Goal: Information Seeking & Learning: Learn about a topic

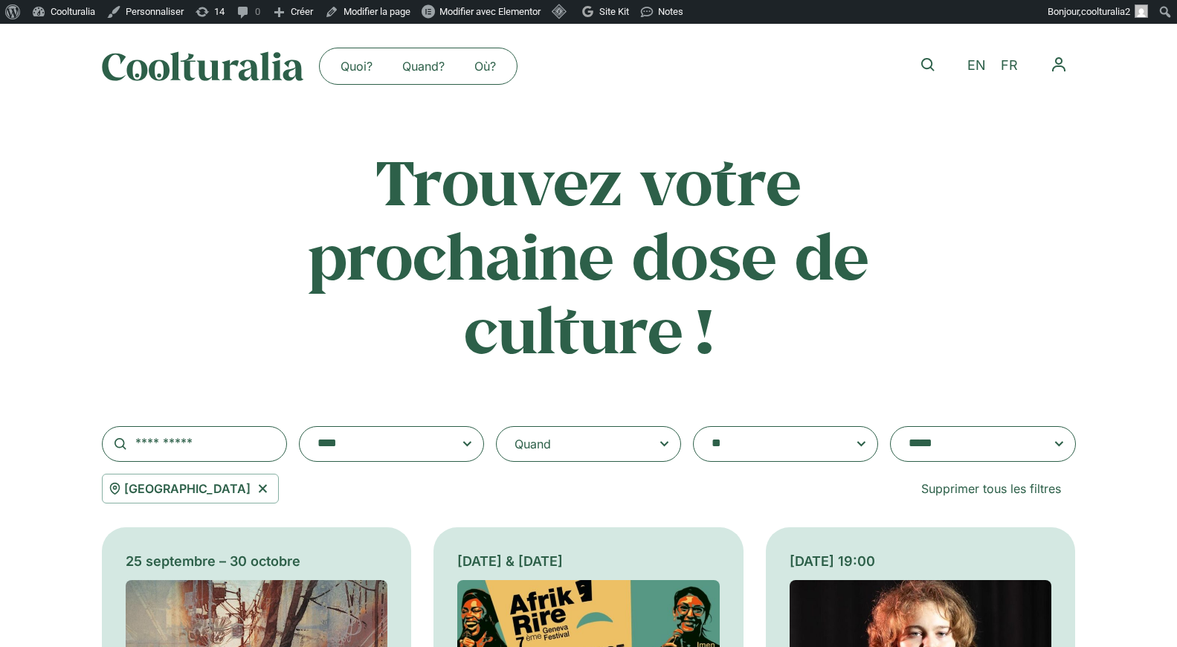
select select "***"
click at [239, 443] on input "text" at bounding box center [194, 444] width 185 height 36
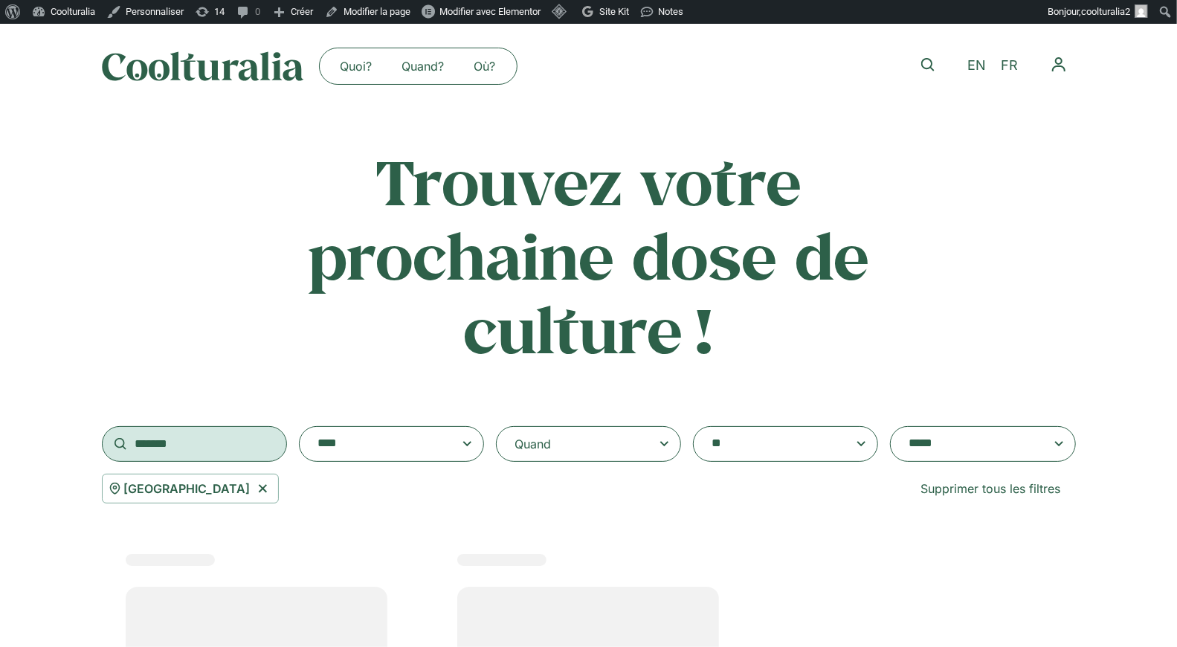
type input "*******"
click at [264, 491] on icon at bounding box center [262, 488] width 19 height 18
select select
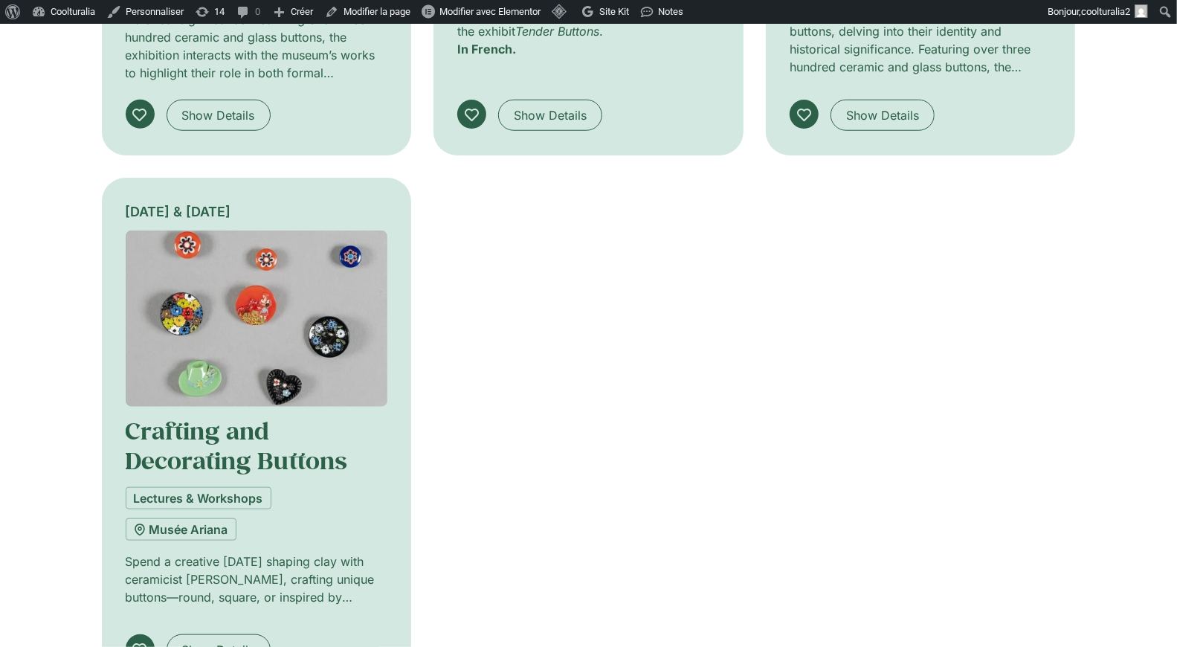
scroll to position [843, 0]
click at [265, 360] on img at bounding box center [257, 318] width 262 height 176
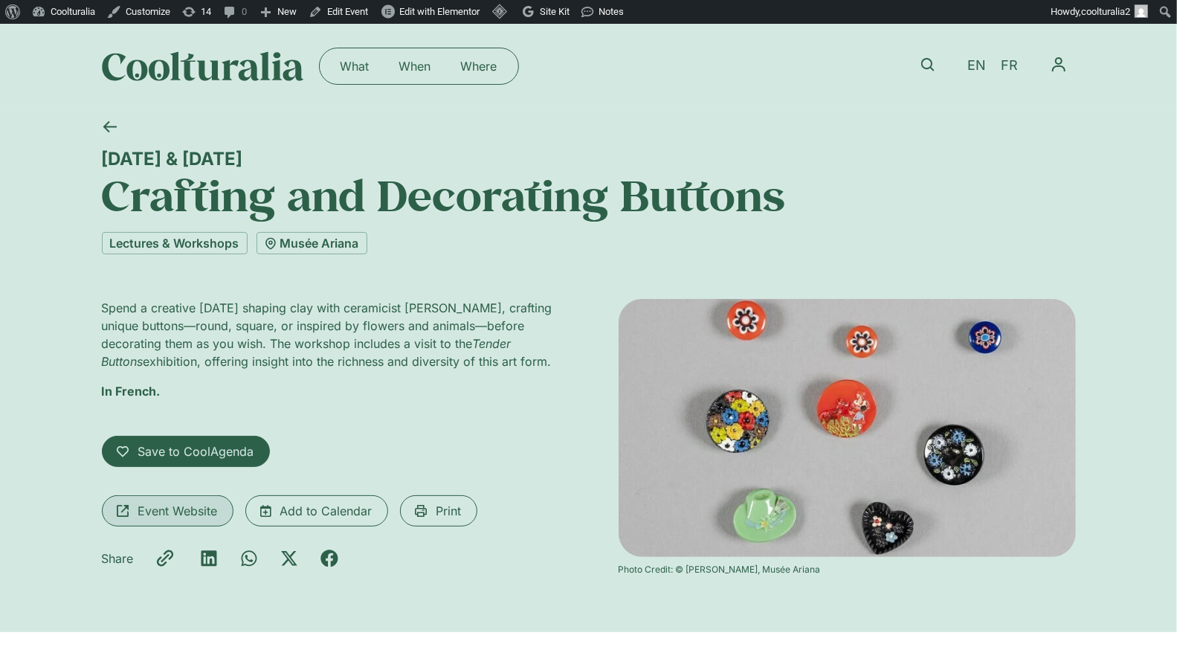
click at [183, 514] on span "Event Website" at bounding box center [178, 511] width 80 height 18
click at [108, 129] on icon at bounding box center [110, 127] width 14 height 14
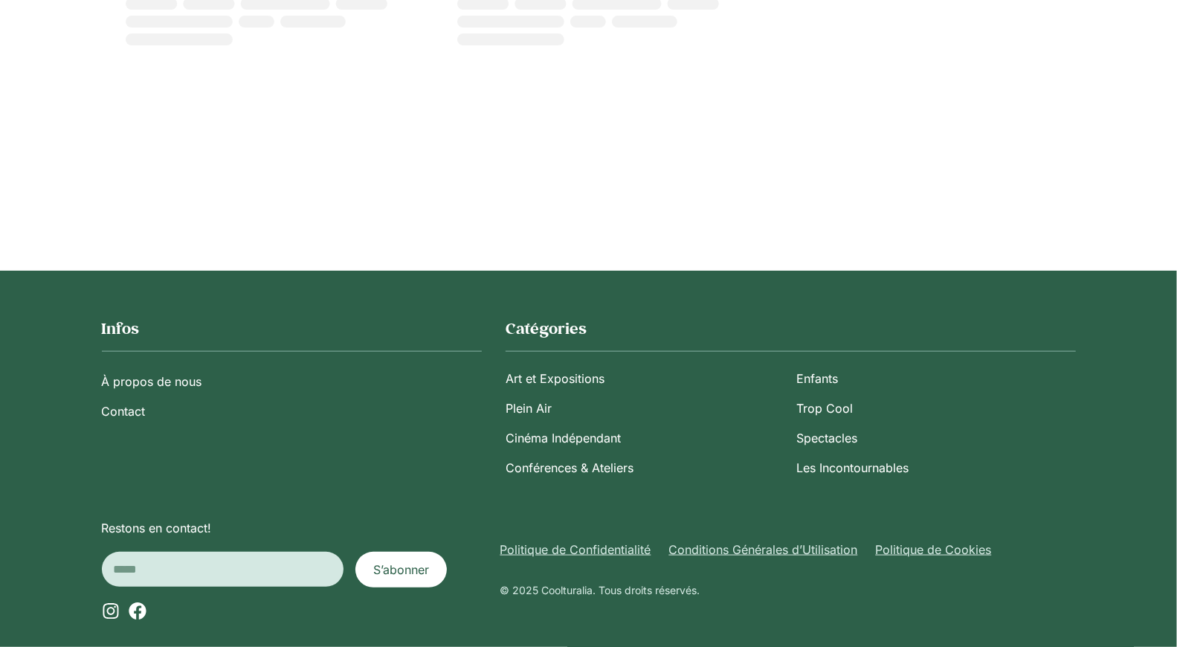
scroll to position [795, 0]
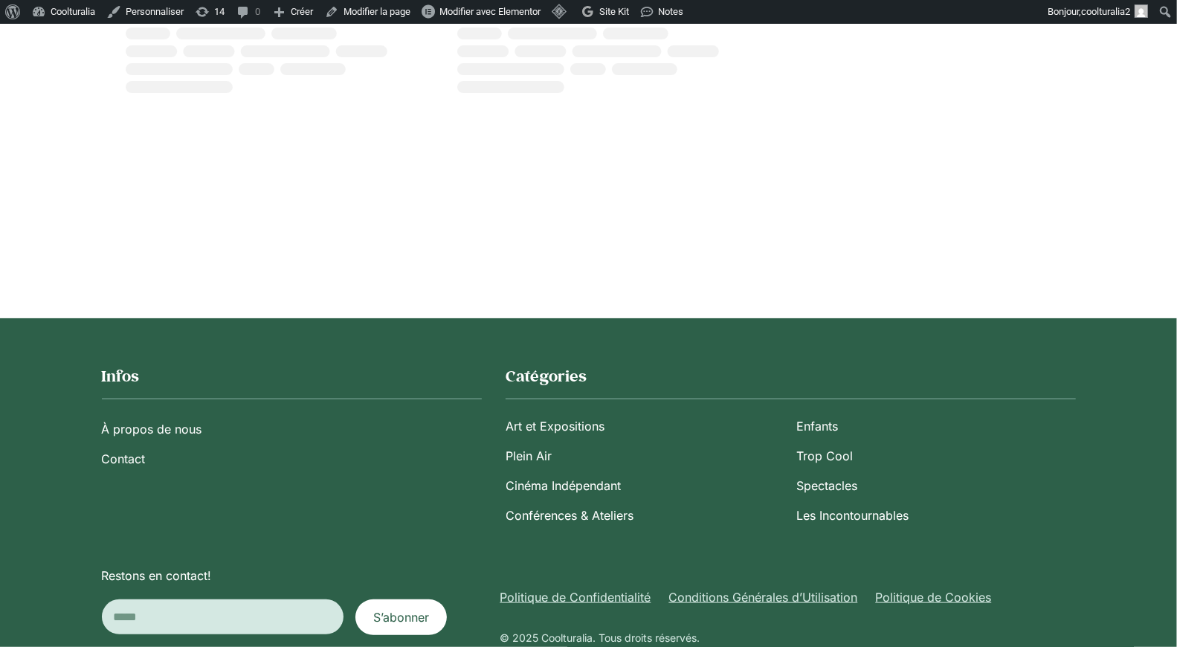
type input "*******"
select select
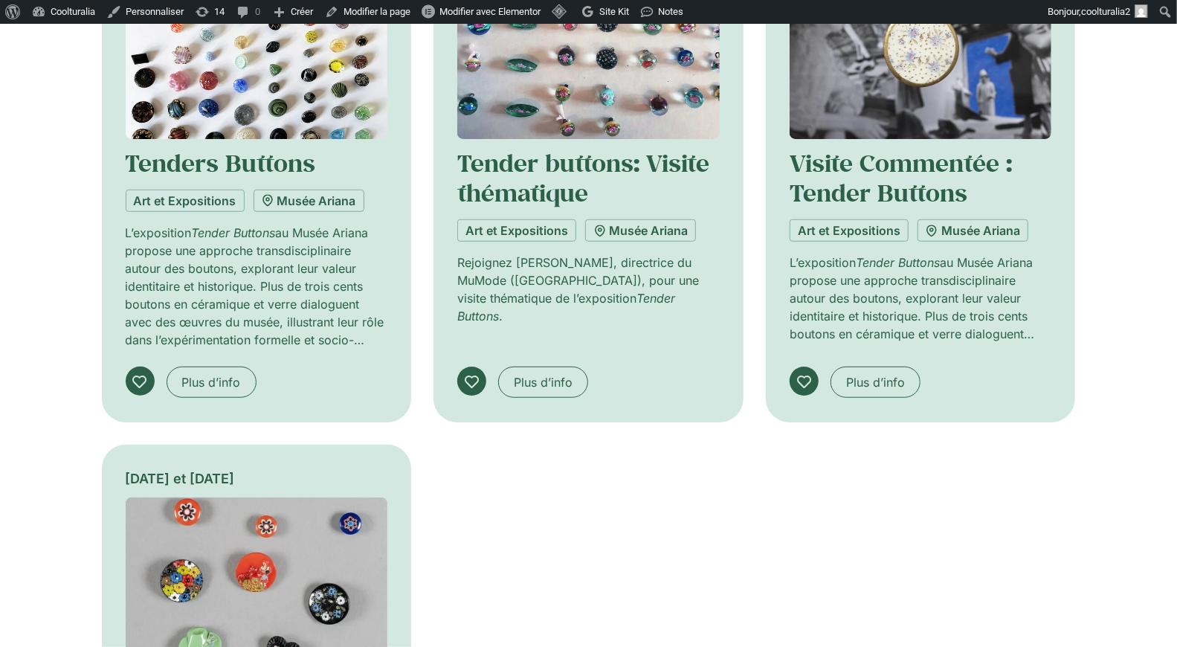
scroll to position [569, 0]
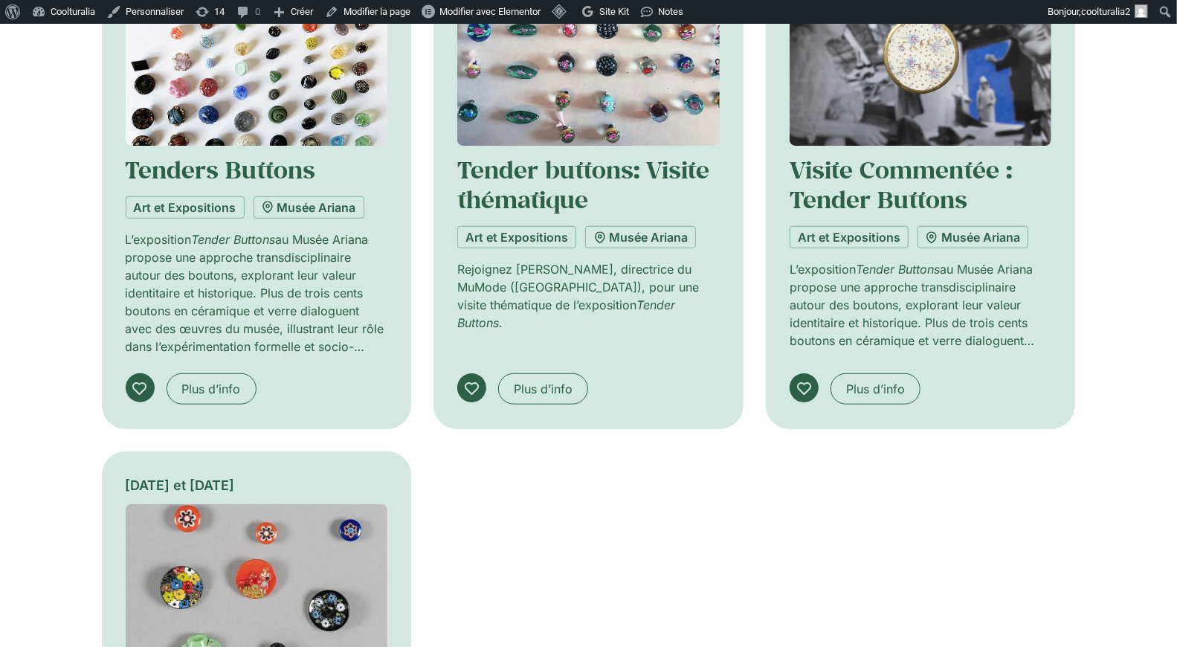
click at [320, 151] on div "19 septembre 2025 – 4 octobre 2026 Tenders Buttons Art et Expositions Musée Ari…" at bounding box center [257, 148] width 262 height 415
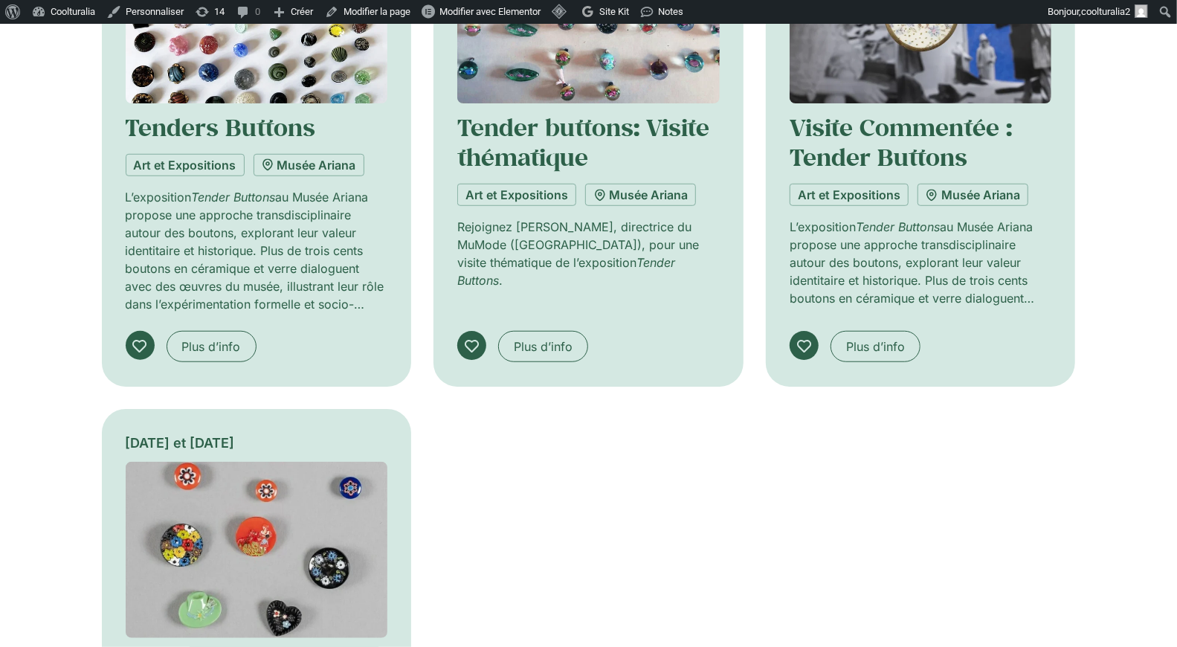
click at [620, 88] on img at bounding box center [588, 15] width 262 height 176
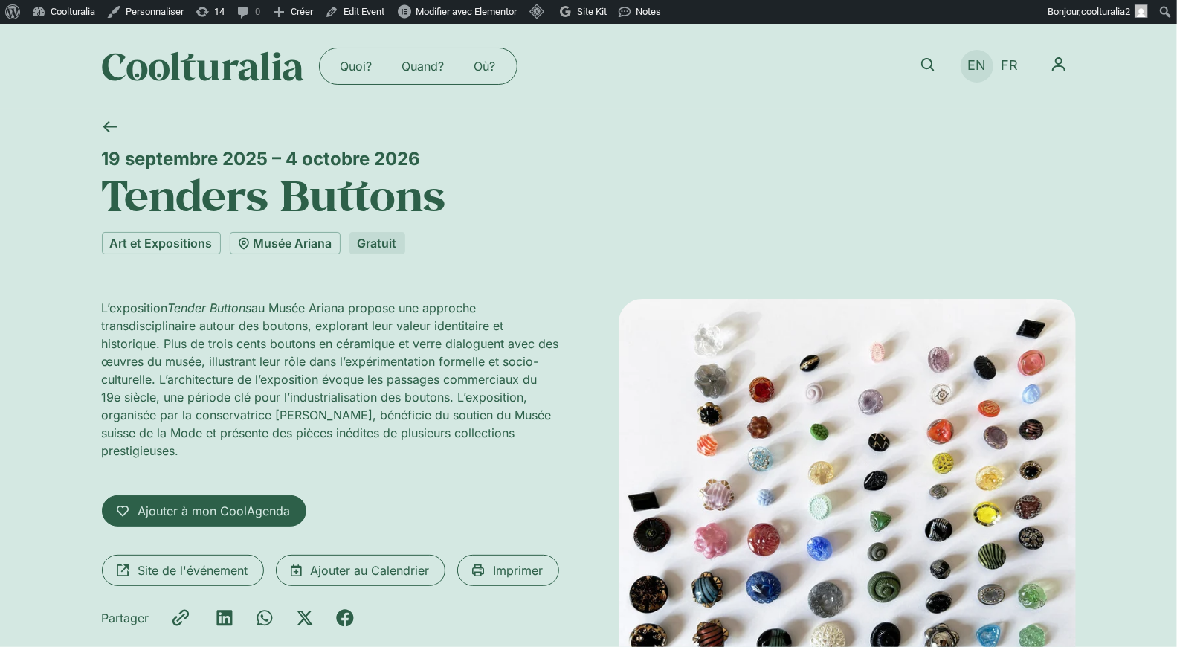
click at [975, 70] on span "EN" at bounding box center [976, 66] width 19 height 16
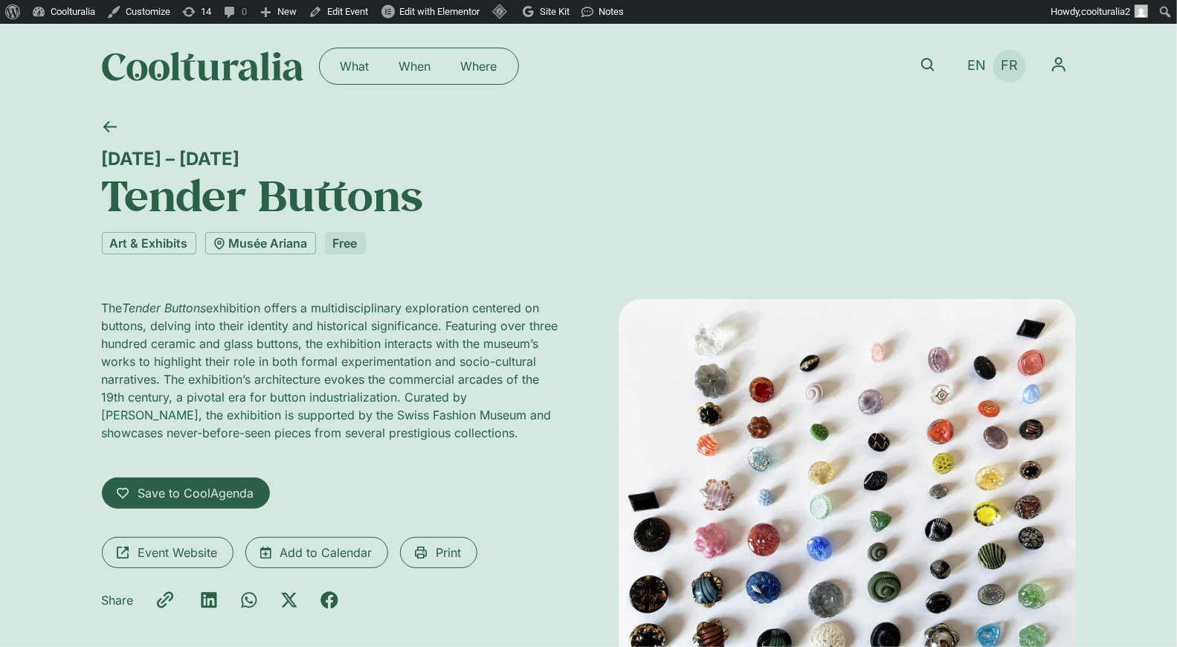
click at [1003, 62] on span "FR" at bounding box center [1008, 66] width 17 height 16
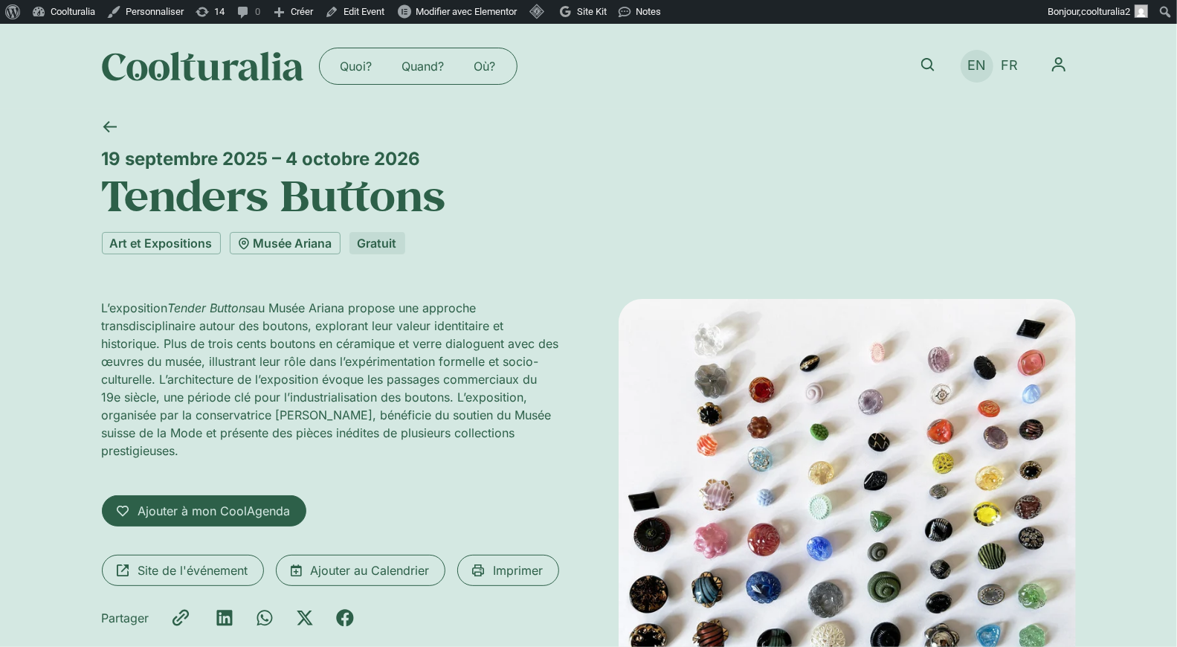
click at [977, 59] on span "EN" at bounding box center [976, 66] width 19 height 16
